Goal: Find contact information: Find contact information

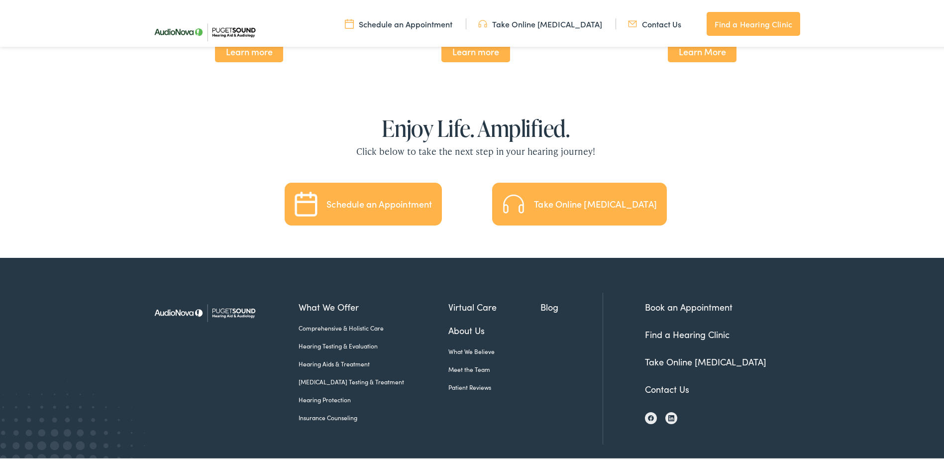
scroll to position [2196, 0]
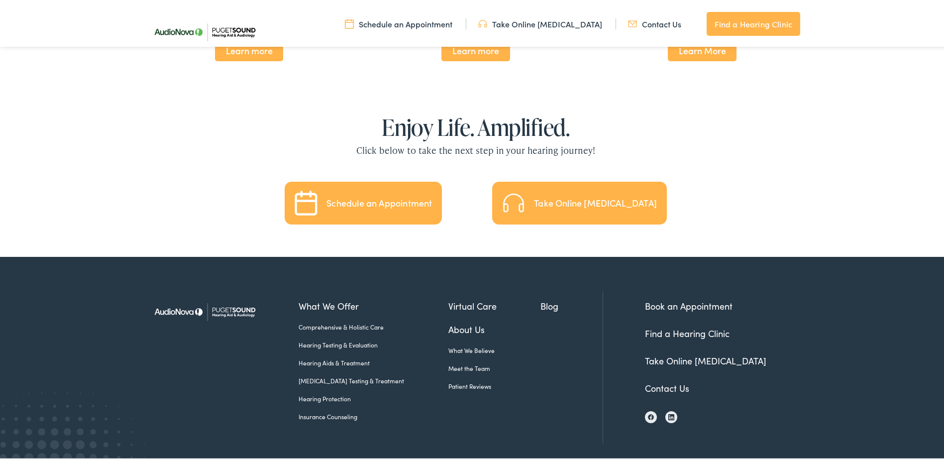
click at [659, 380] on link "Contact Us" at bounding box center [667, 386] width 44 height 12
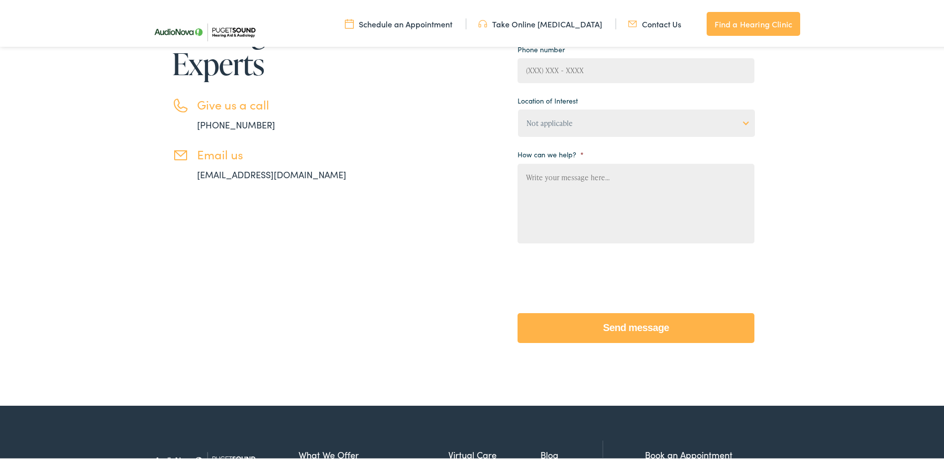
scroll to position [50, 0]
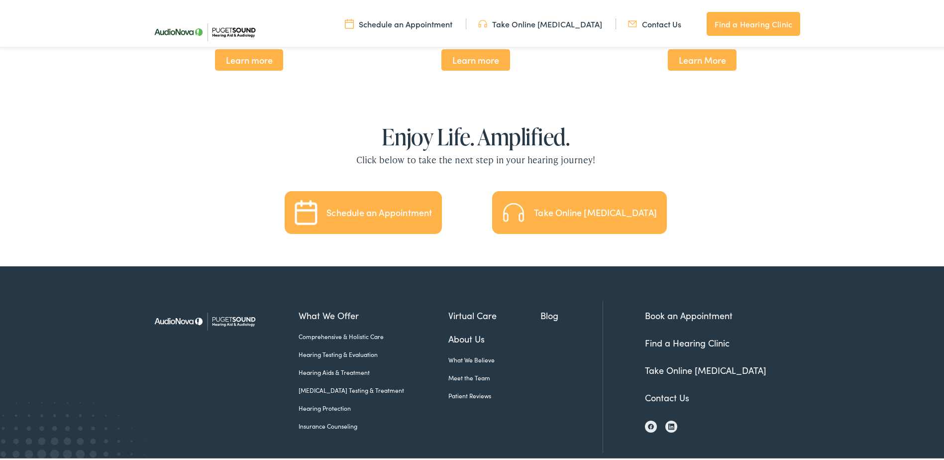
scroll to position [2196, 0]
